Goal: Task Accomplishment & Management: Manage account settings

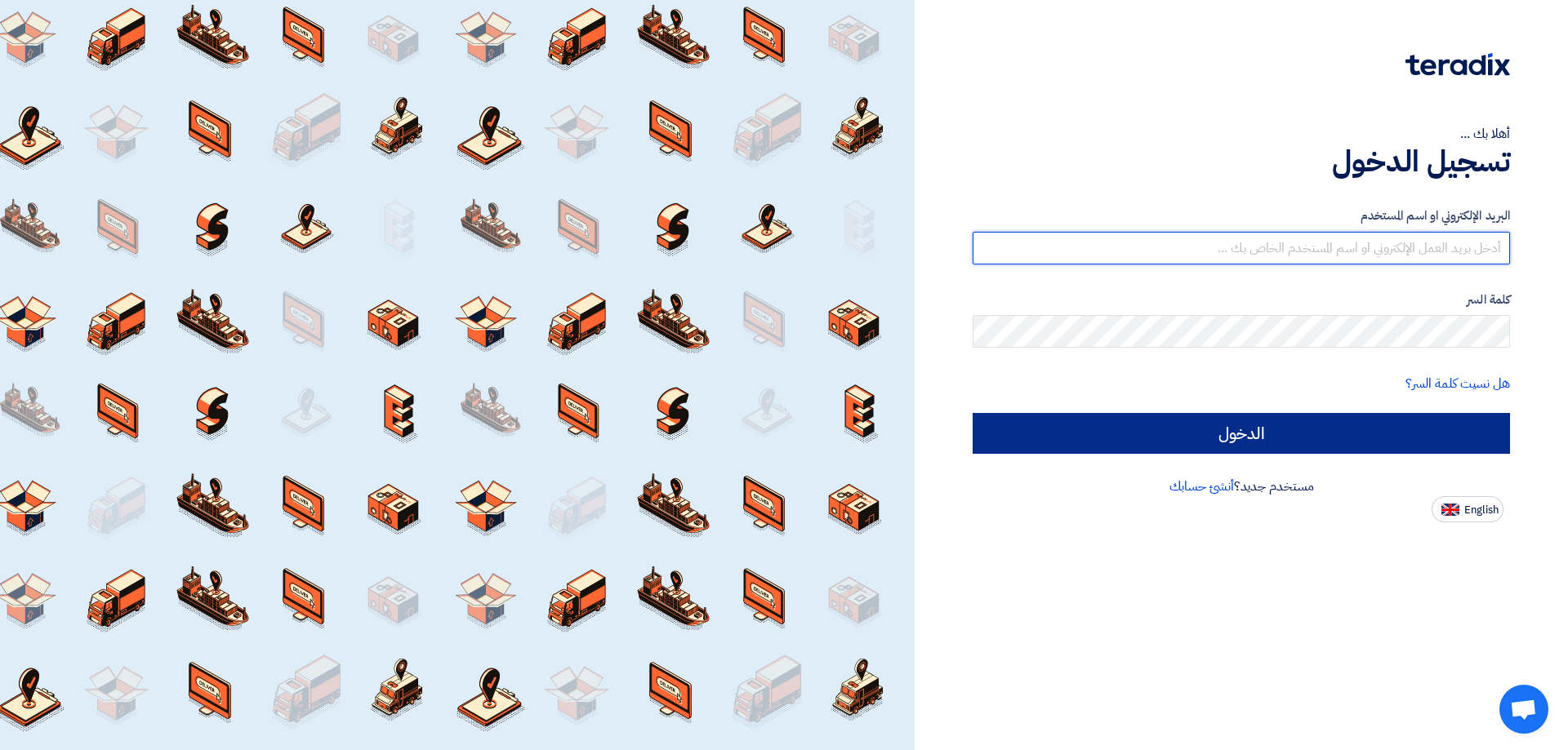
type input "[PERSON_NAME][EMAIL_ADDRESS][DOMAIN_NAME]"
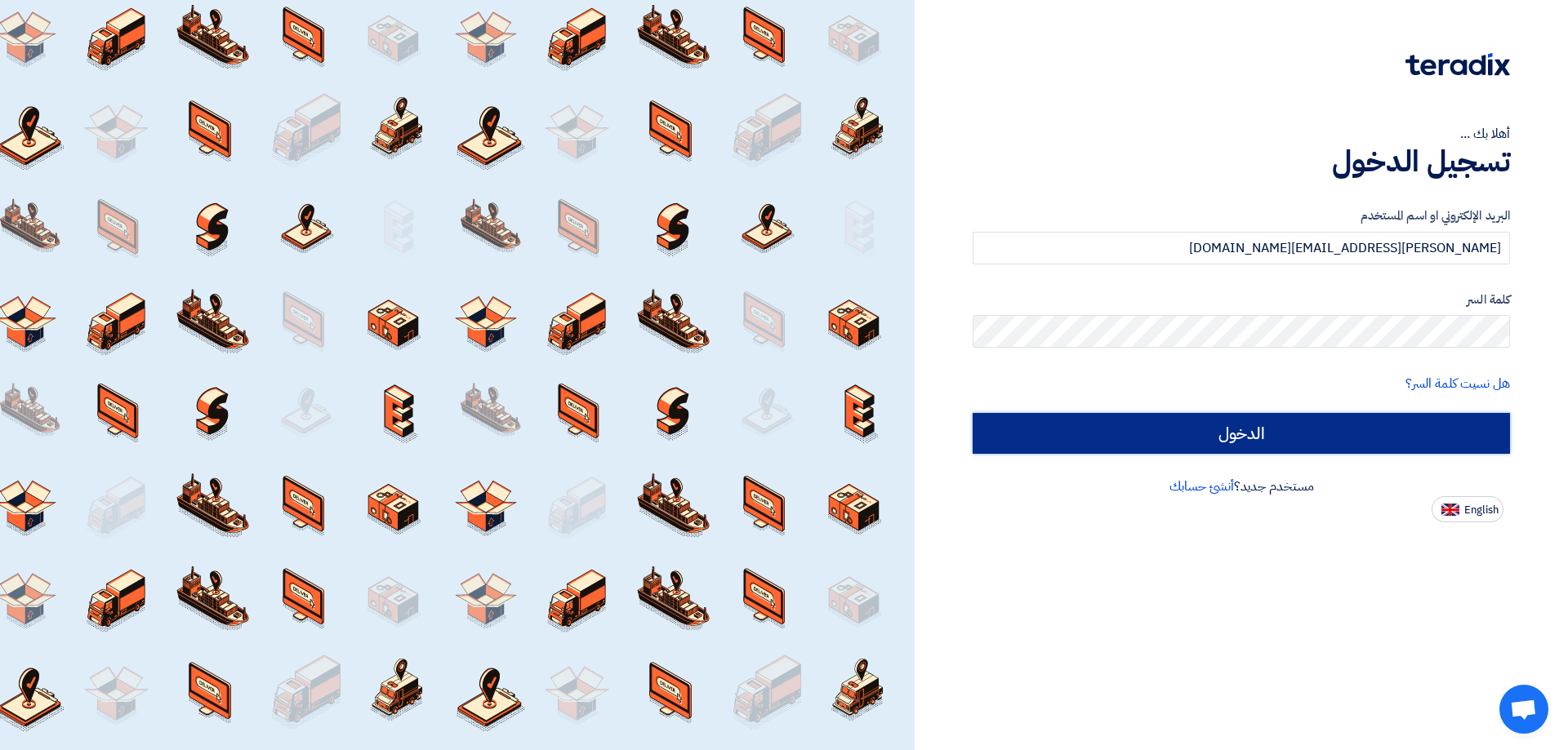
click at [1251, 430] on input "الدخول" at bounding box center [1241, 433] width 538 height 41
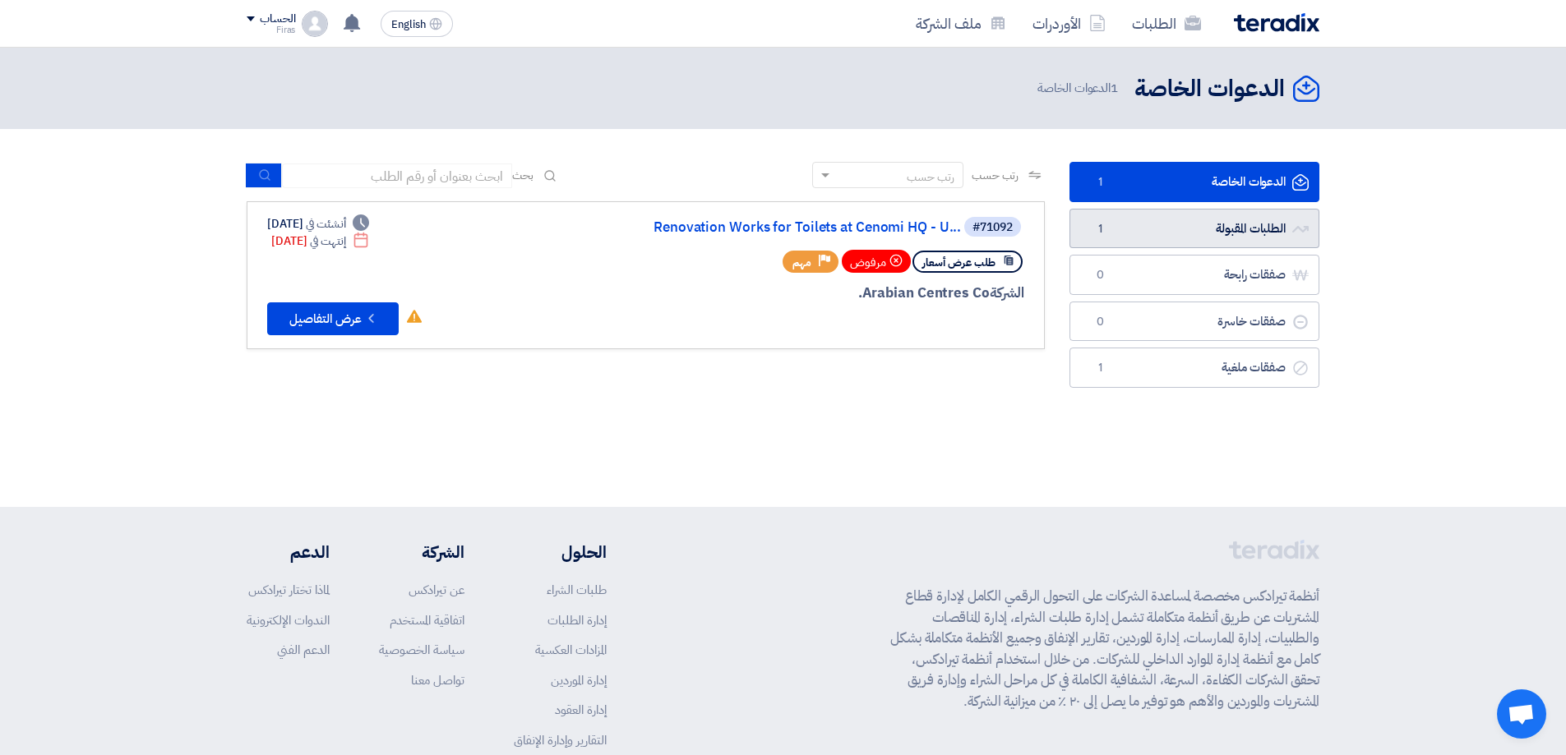
click at [1222, 232] on link "الطلبات المقبولة الطلبات المقبولة 1" at bounding box center [1195, 229] width 250 height 40
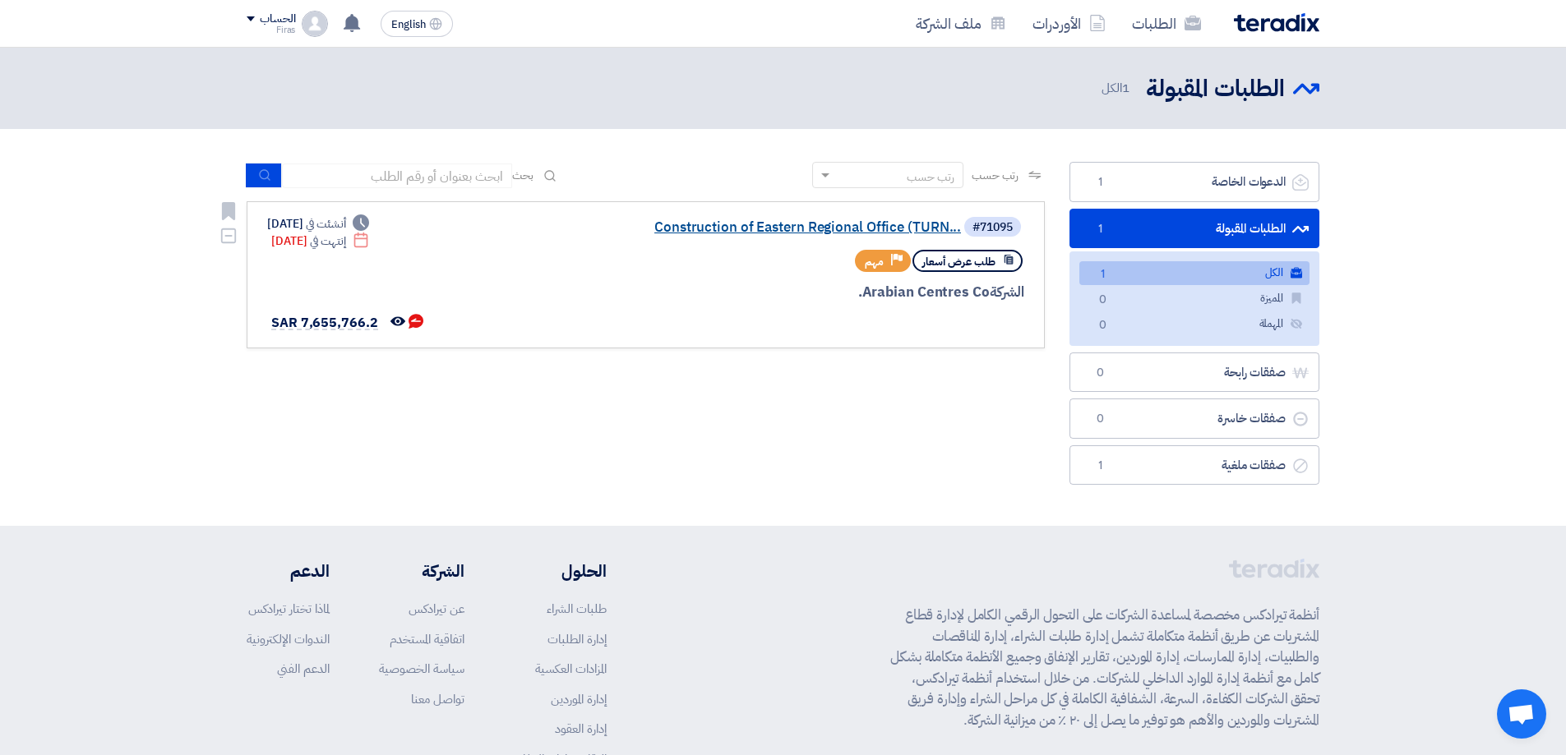
click at [833, 226] on link "Construction of Eastern Regional Office (TURN..." at bounding box center [796, 227] width 329 height 15
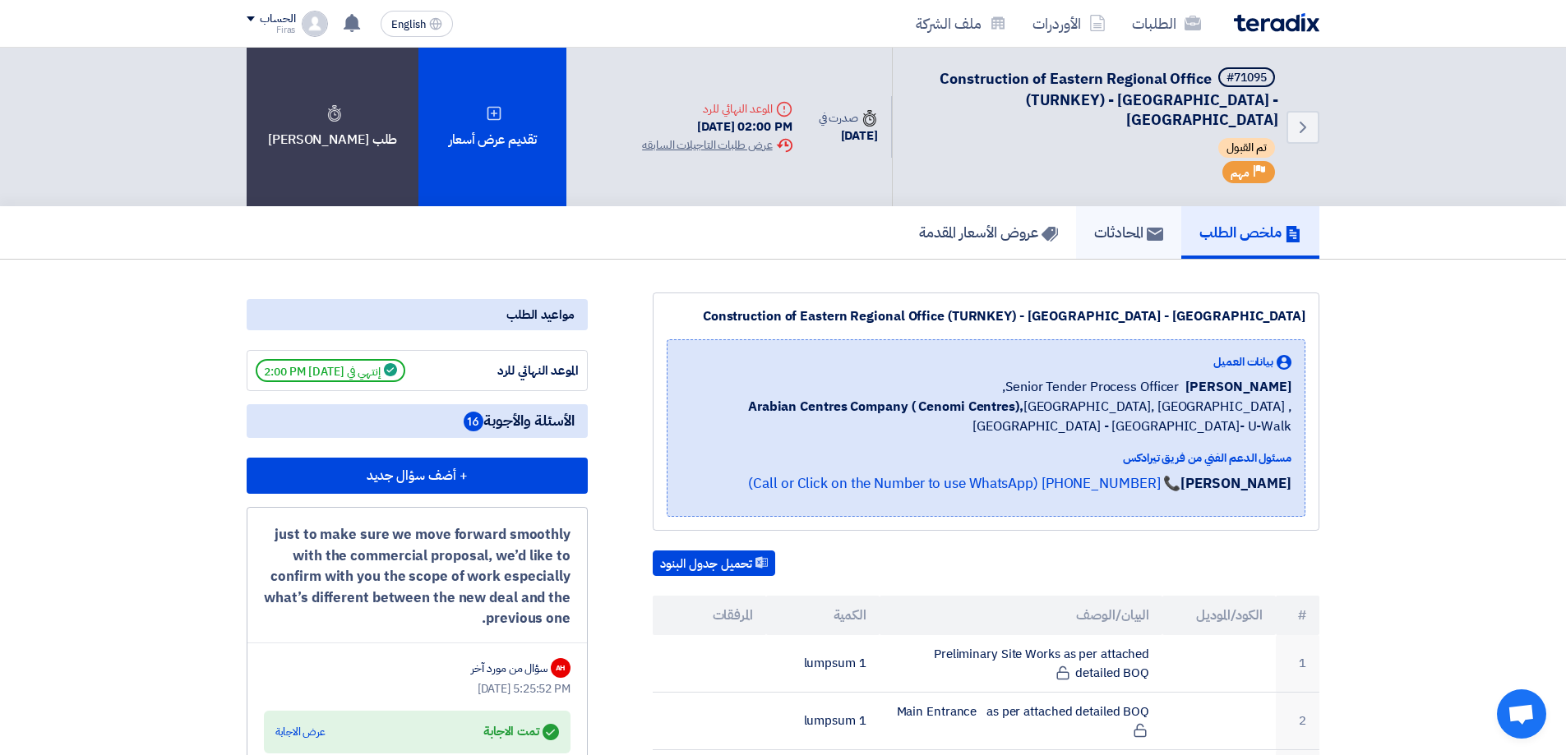
click at [1108, 223] on h5 "المحادثات" at bounding box center [1128, 232] width 69 height 19
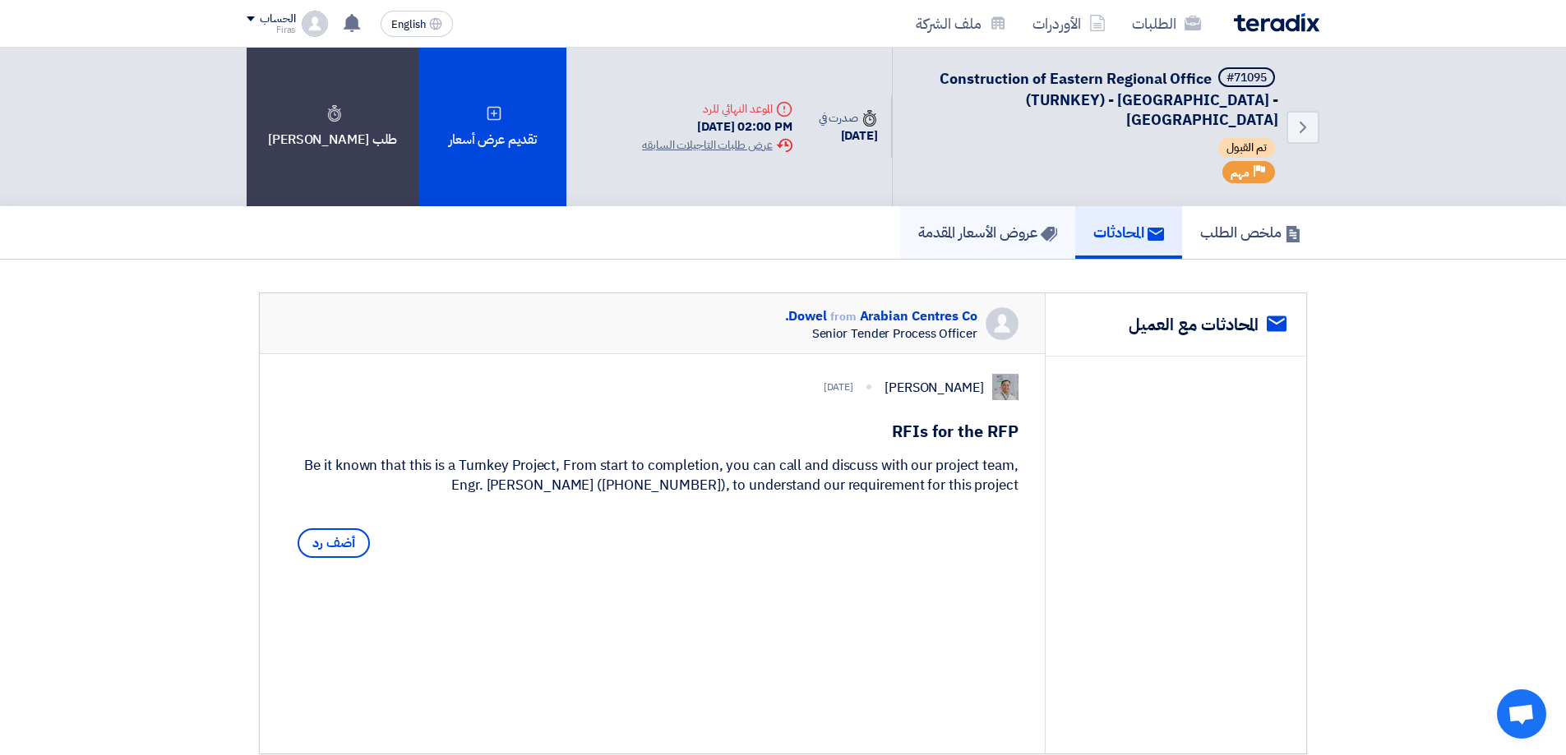
click at [995, 223] on h5 "عروض الأسعار المقدمة" at bounding box center [987, 232] width 139 height 19
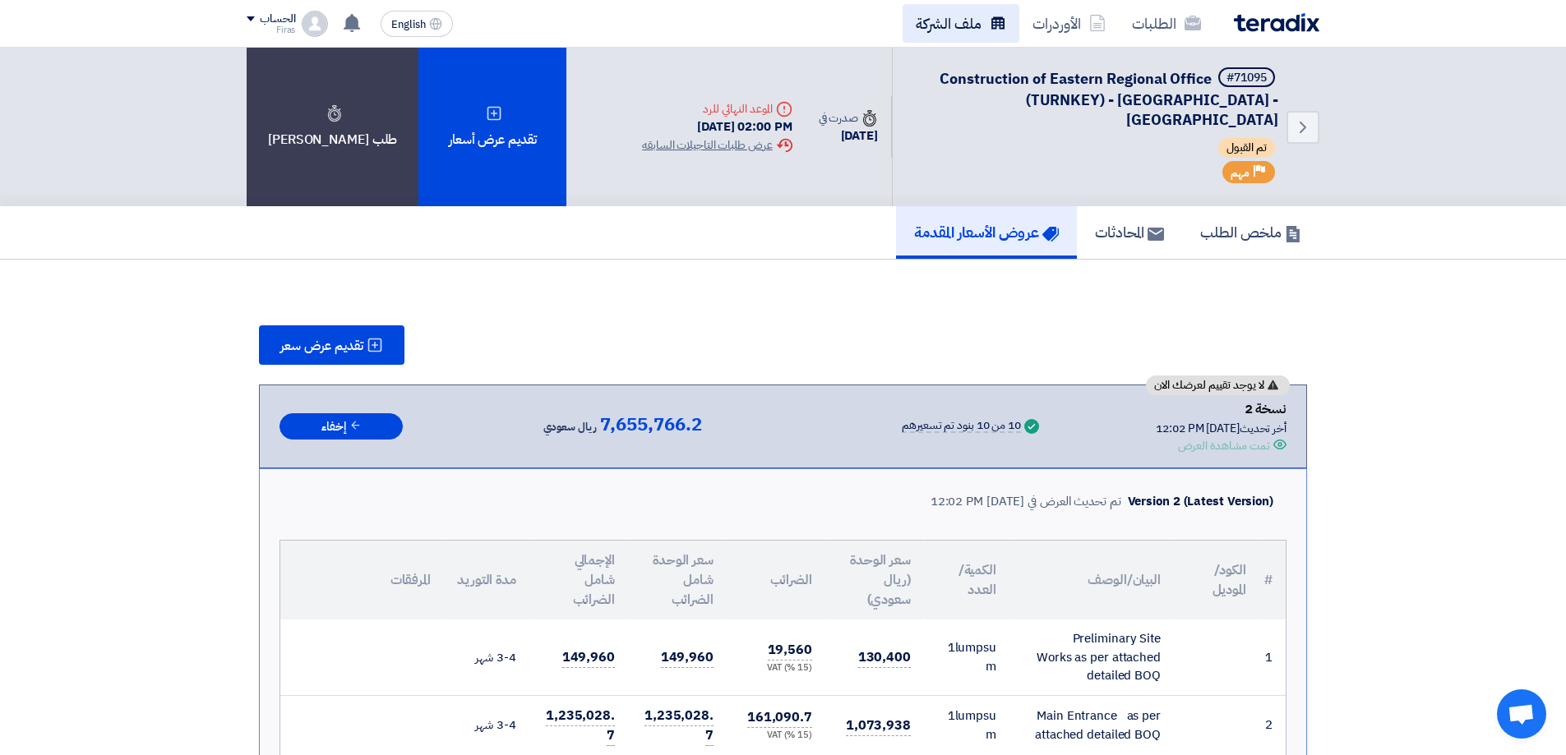
click at [968, 28] on link "ملف الشركة" at bounding box center [961, 23] width 117 height 39
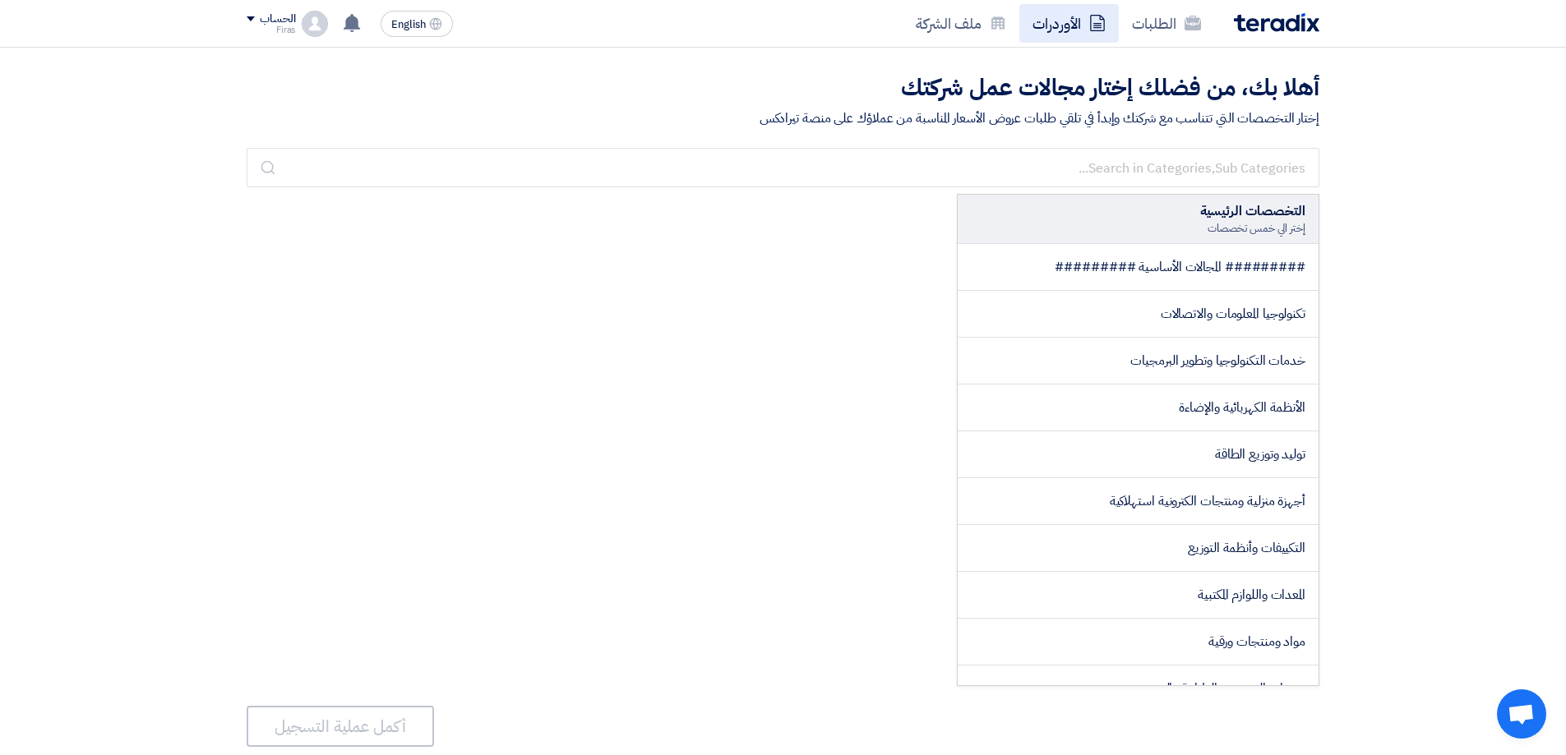
click at [1062, 22] on link "الأوردرات" at bounding box center [1068, 23] width 99 height 39
